Goal: Task Accomplishment & Management: Manage account settings

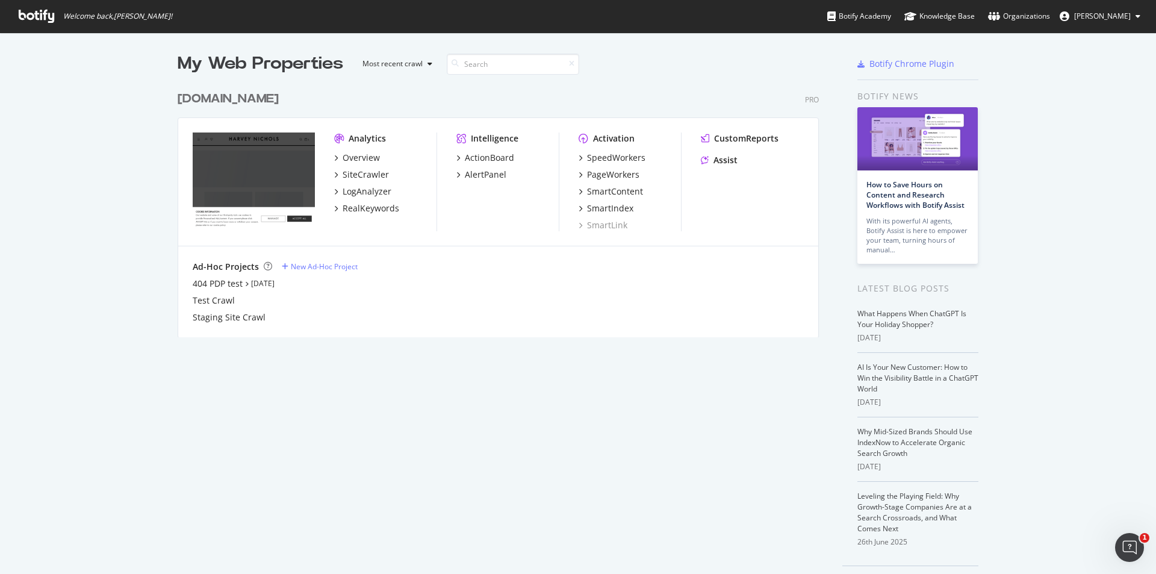
click at [1091, 14] on span "[PERSON_NAME]" at bounding box center [1102, 16] width 57 height 10
click at [1082, 99] on span "Log Out" at bounding box center [1090, 93] width 26 height 10
